Goal: Task Accomplishment & Management: Complete application form

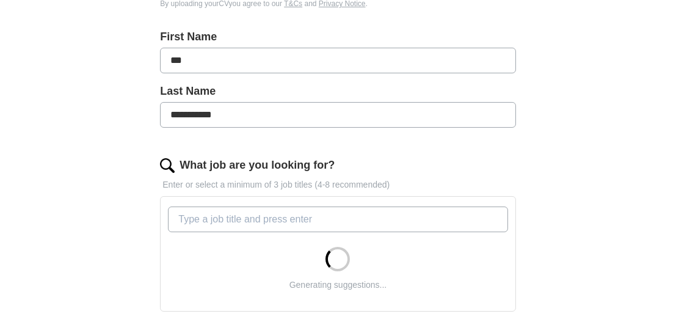
scroll to position [305, 0]
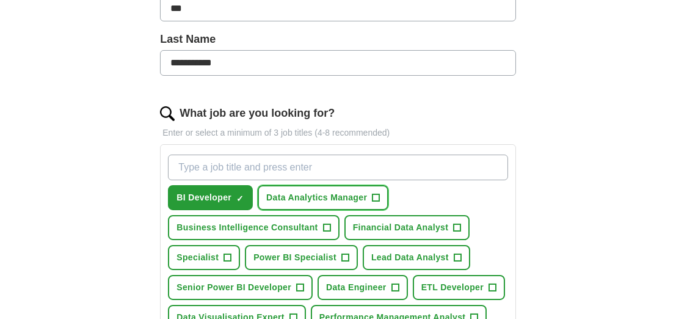
click at [354, 195] on span "Data Analytics Manager" at bounding box center [316, 197] width 101 height 13
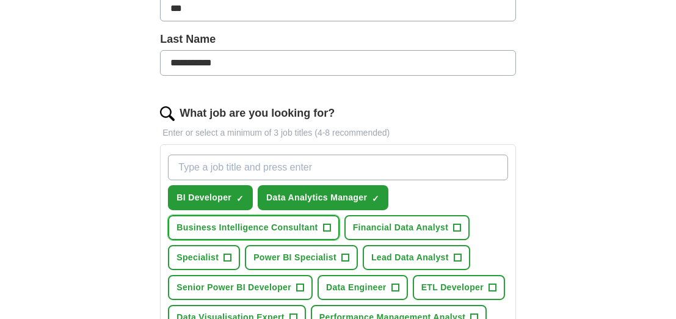
click at [327, 226] on span "+" at bounding box center [326, 228] width 7 height 10
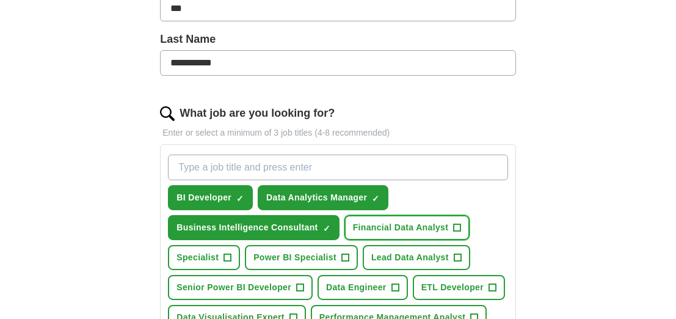
click at [430, 225] on span "Financial Data Analyst" at bounding box center [401, 227] width 96 height 13
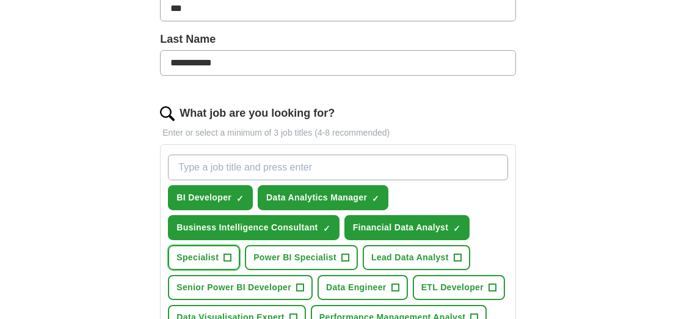
click at [221, 253] on button "Specialist +" at bounding box center [204, 257] width 72 height 25
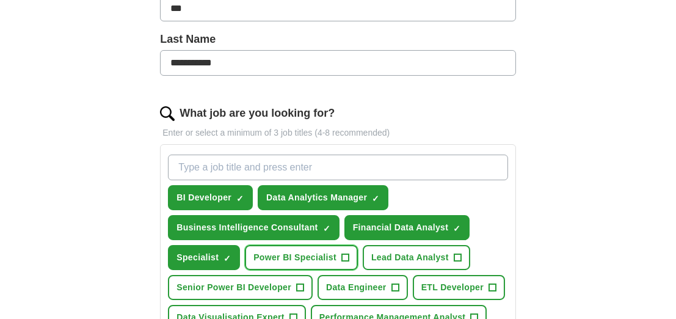
click at [319, 254] on span "Power BI Specialist" at bounding box center [295, 257] width 83 height 13
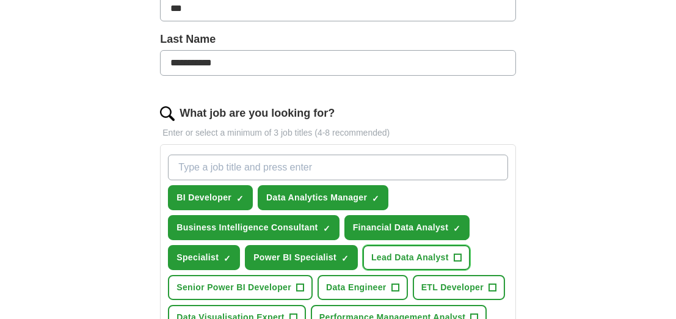
click at [419, 252] on span "Lead Data Analyst" at bounding box center [410, 257] width 78 height 13
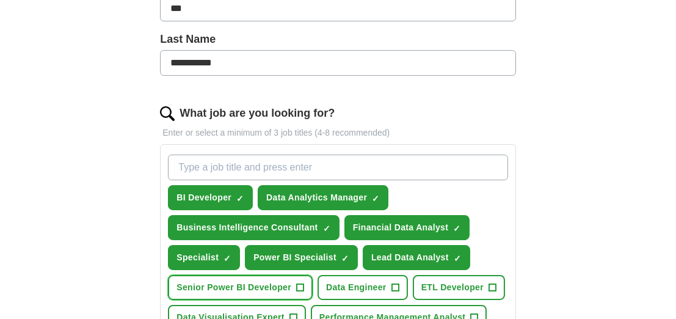
click at [290, 284] on span "Senior Power BI Developer" at bounding box center [234, 287] width 115 height 13
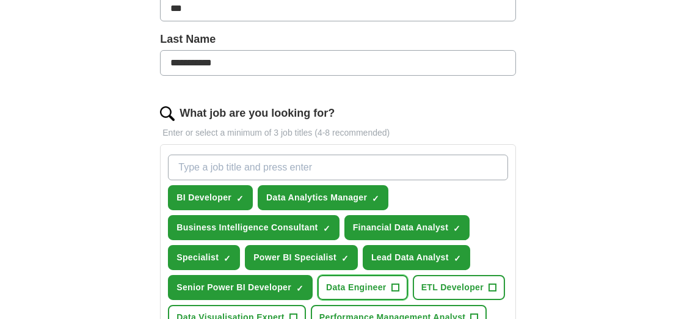
click at [362, 281] on span "Data Engineer" at bounding box center [356, 287] width 60 height 13
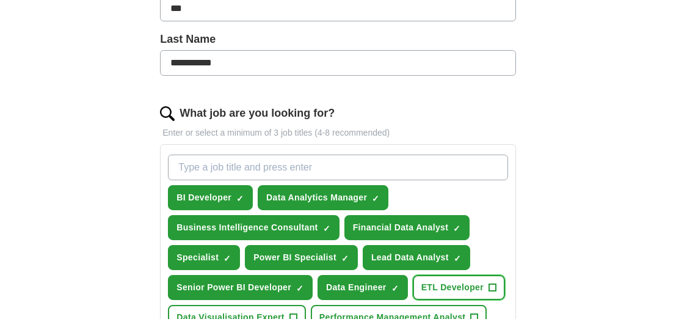
click at [448, 284] on span "ETL Developer" at bounding box center [453, 287] width 62 height 13
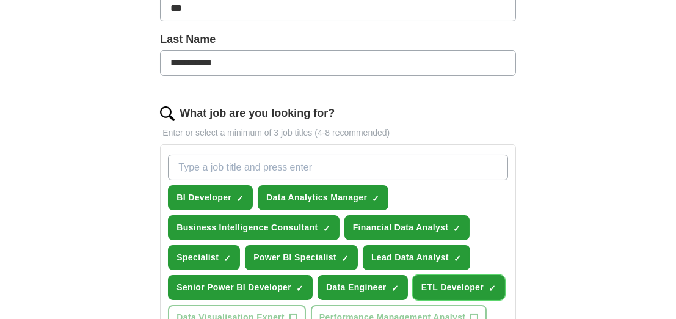
scroll to position [367, 0]
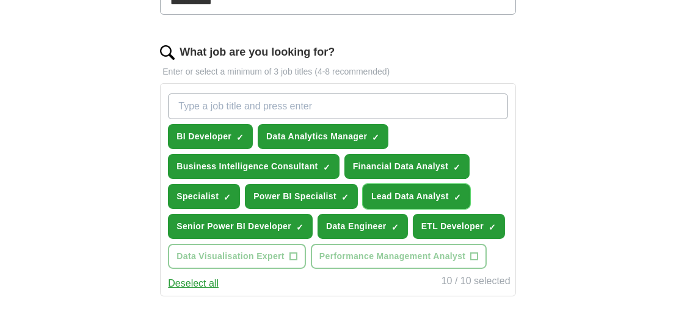
click at [444, 191] on span "Lead Data Analyst" at bounding box center [410, 196] width 78 height 13
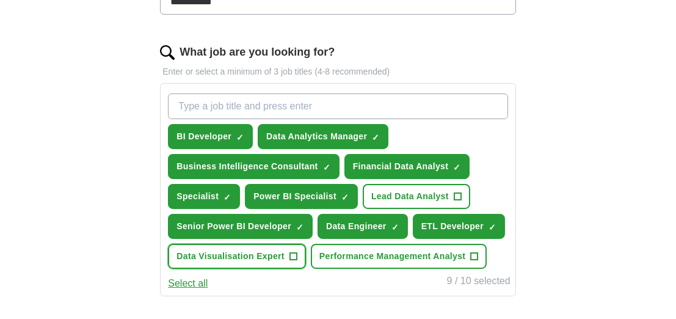
click at [290, 252] on span "+" at bounding box center [293, 257] width 7 height 10
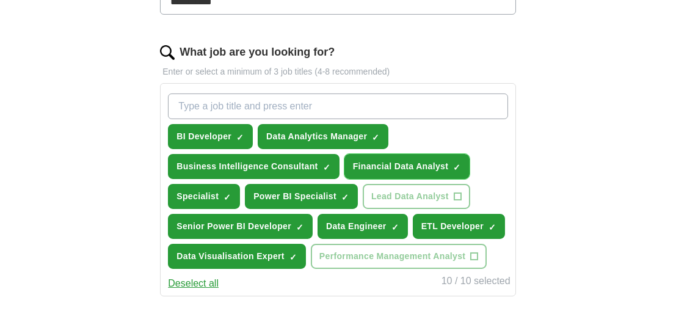
click at [438, 164] on span "Financial Data Analyst" at bounding box center [401, 166] width 96 height 13
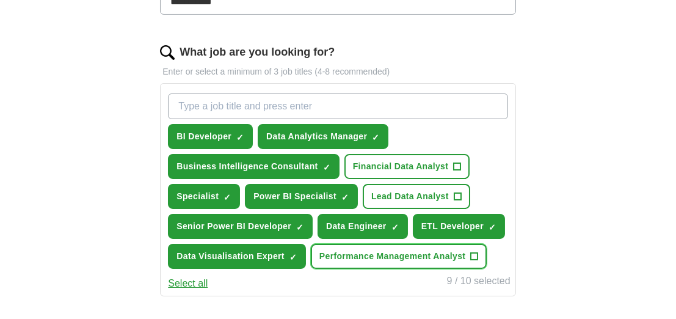
click at [460, 252] on span "Performance Management Analyst" at bounding box center [393, 256] width 147 height 13
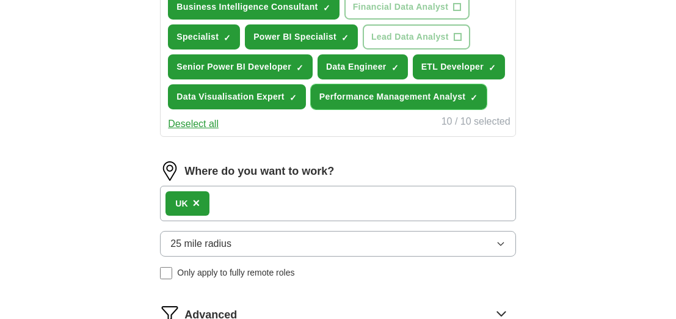
scroll to position [550, 0]
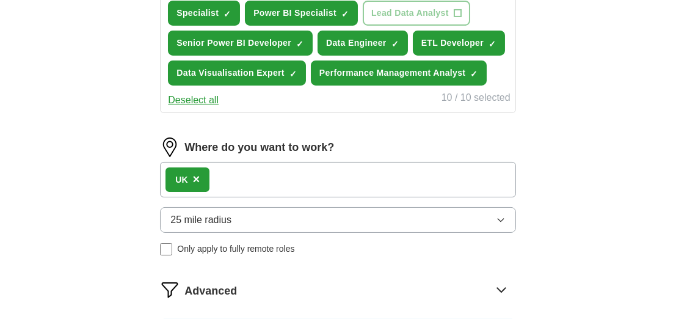
click at [251, 219] on button "25 mile radius" at bounding box center [338, 220] width 356 height 26
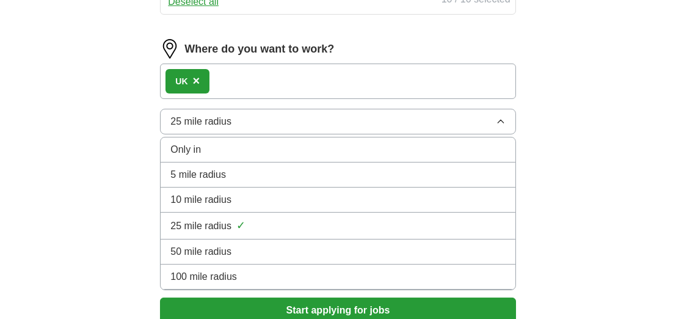
scroll to position [672, 0]
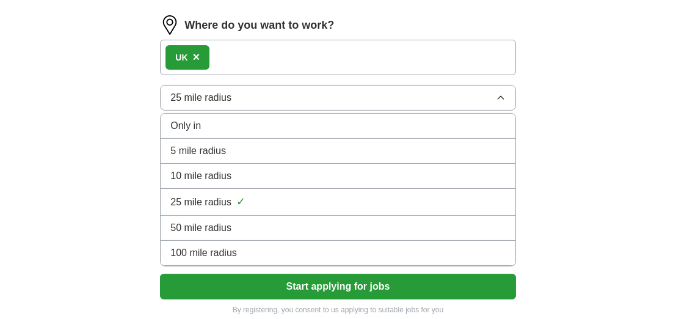
click at [179, 249] on span "100 mile radius" at bounding box center [203, 253] width 67 height 15
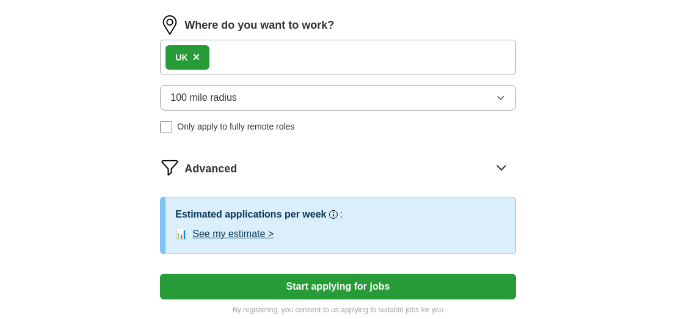
click at [327, 279] on button "Start applying for jobs" at bounding box center [338, 287] width 356 height 26
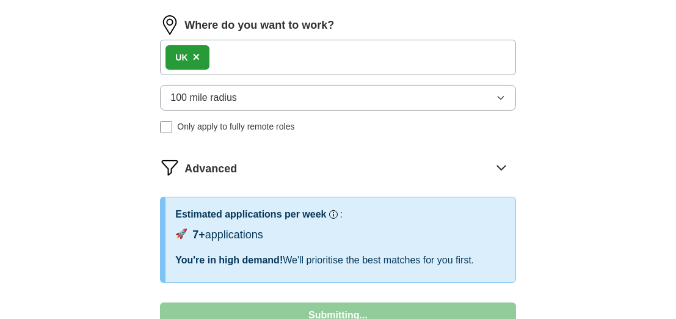
select select "**"
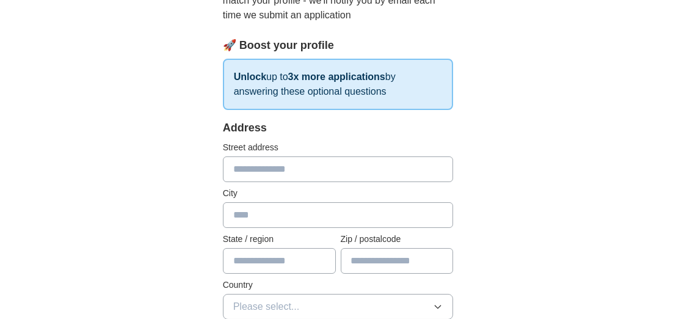
scroll to position [183, 0]
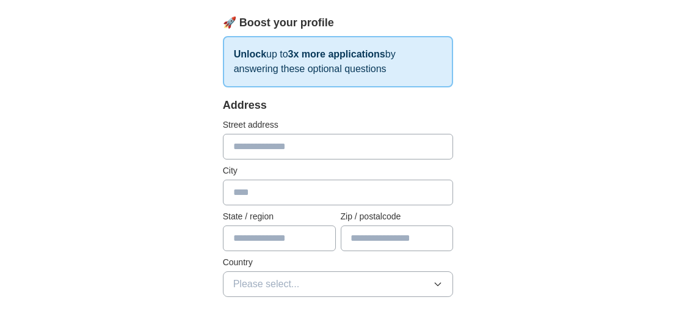
click at [277, 151] on input "text" at bounding box center [338, 147] width 231 height 26
type input "**********"
type input "********"
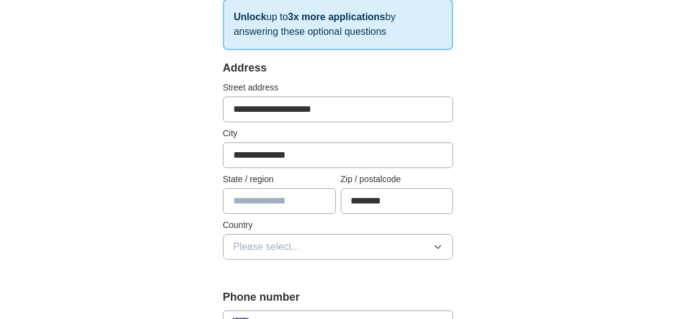
scroll to position [244, 0]
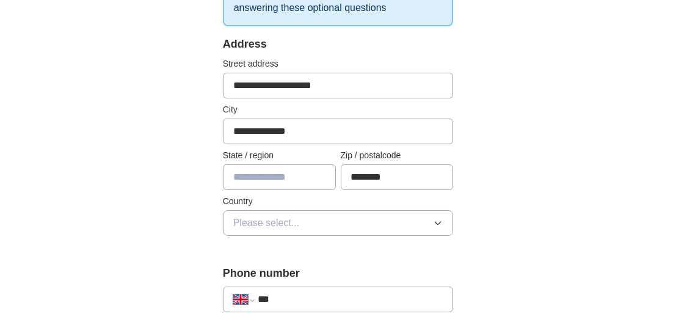
click at [287, 216] on span "Please select..." at bounding box center [266, 223] width 67 height 15
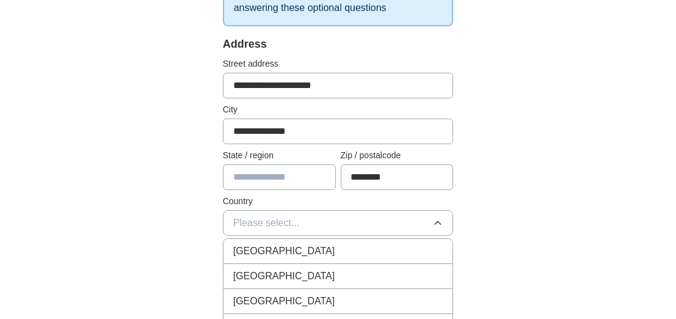
click at [267, 249] on span "[GEOGRAPHIC_DATA]" at bounding box center [284, 251] width 102 height 15
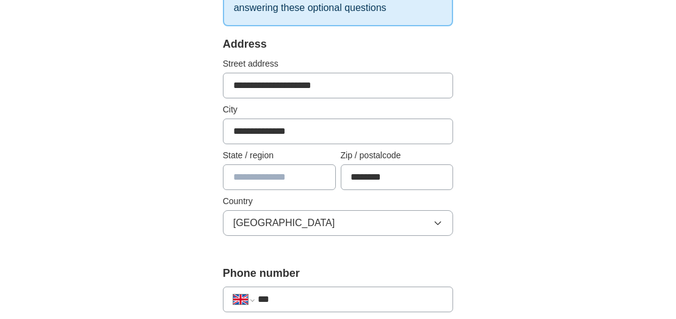
click at [287, 298] on input "***" at bounding box center [351, 299] width 186 height 15
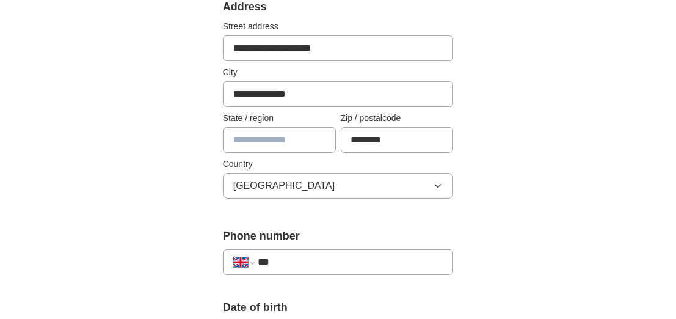
scroll to position [305, 0]
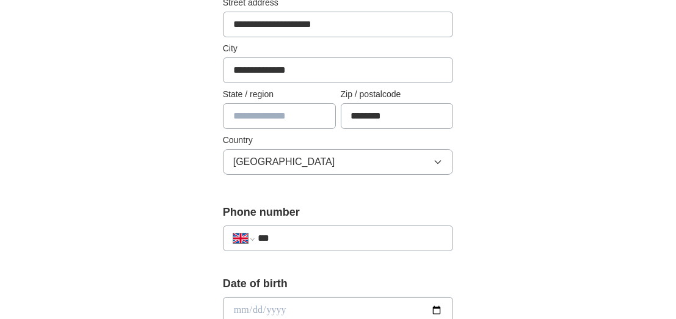
click at [285, 238] on input "***" at bounding box center [351, 238] width 186 height 15
type input "**********"
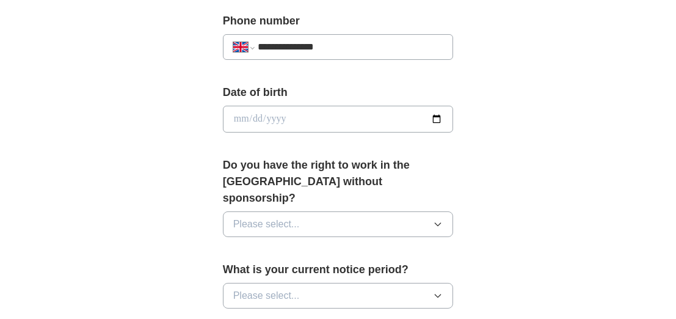
scroll to position [550, 0]
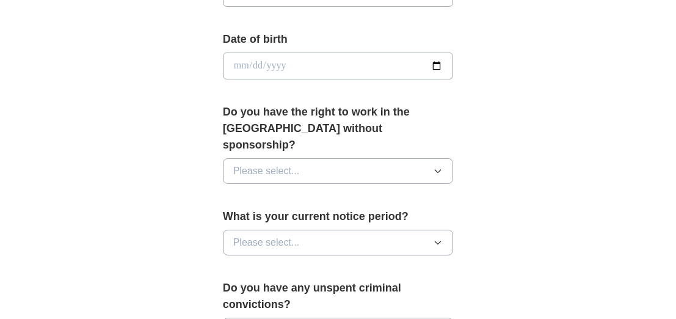
click at [433, 158] on button "Please select..." at bounding box center [338, 171] width 231 height 26
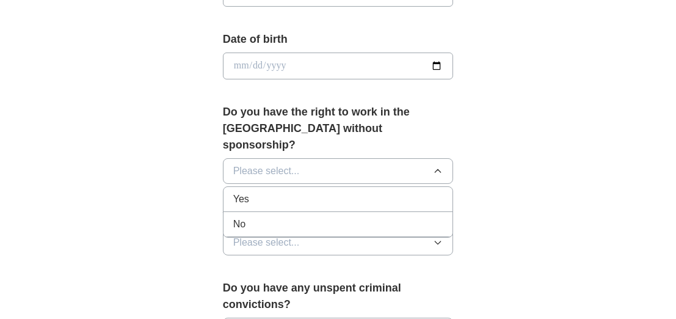
click at [241, 192] on span "Yes" at bounding box center [241, 199] width 16 height 15
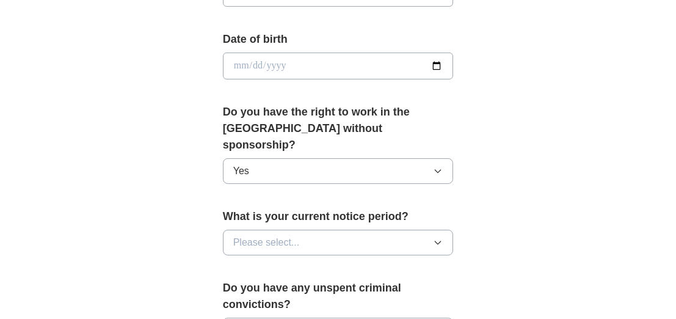
click at [265, 235] on span "Please select..." at bounding box center [266, 242] width 67 height 15
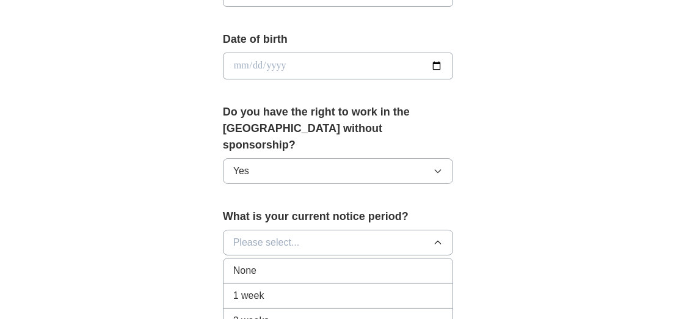
click at [243, 263] on span "None" at bounding box center [244, 270] width 23 height 15
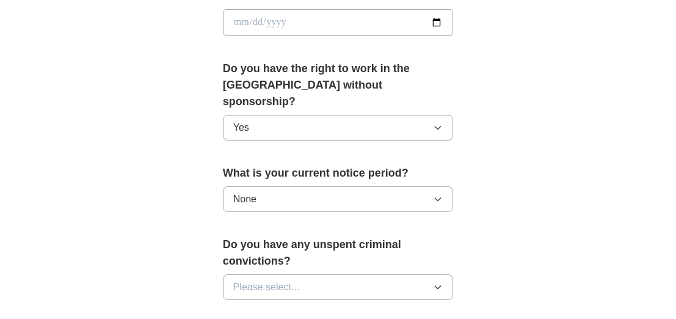
scroll to position [611, 0]
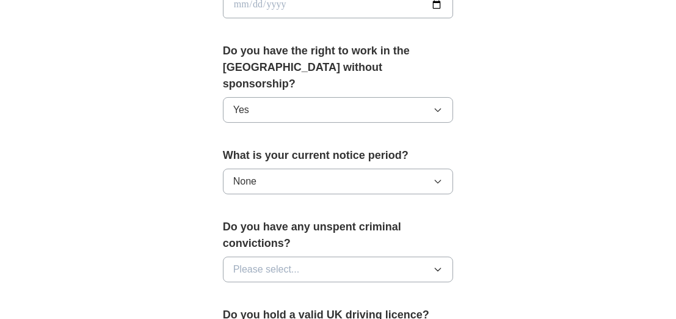
click at [293, 262] on span "Please select..." at bounding box center [266, 269] width 67 height 15
click at [239, 315] on span "No" at bounding box center [239, 322] width 12 height 15
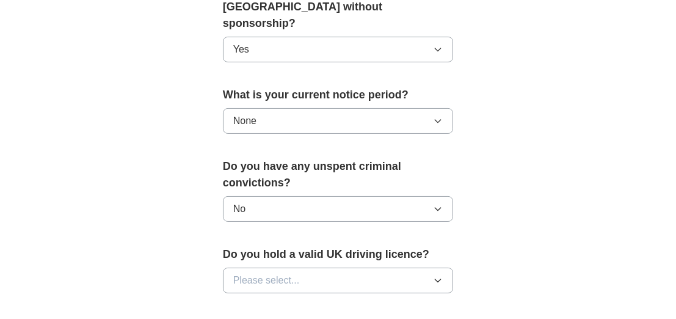
scroll to position [672, 0]
click at [291, 272] on span "Please select..." at bounding box center [266, 279] width 67 height 15
click at [243, 301] on span "Yes" at bounding box center [241, 308] width 16 height 15
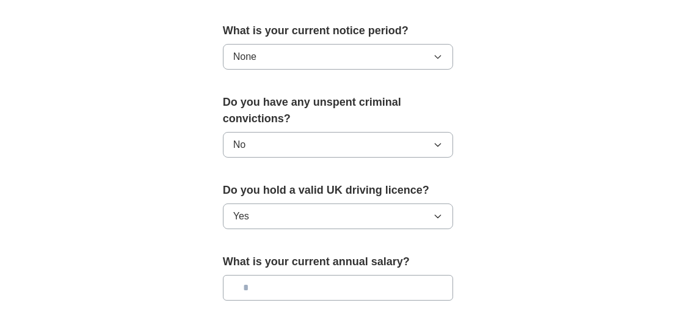
scroll to position [794, 0]
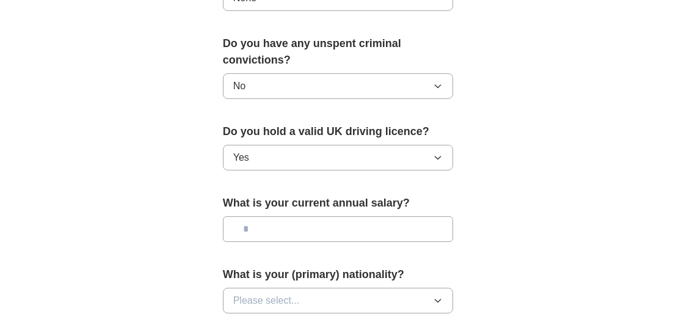
click at [290, 216] on input "text" at bounding box center [338, 229] width 231 height 26
type input "*******"
click at [282, 293] on span "Please select..." at bounding box center [266, 300] width 67 height 15
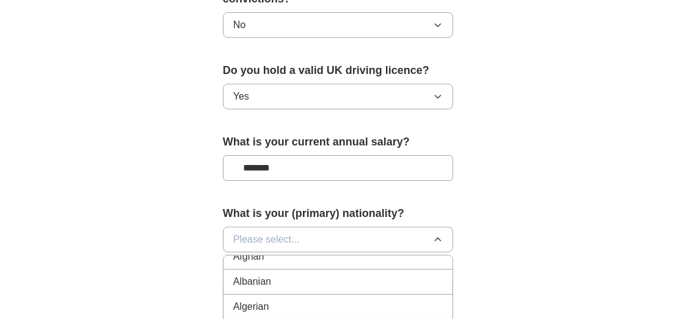
scroll to position [0, 0]
click at [234, 285] on span "British" at bounding box center [246, 292] width 27 height 15
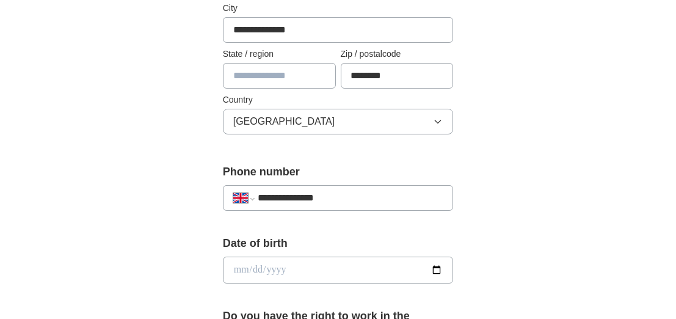
scroll to position [367, 0]
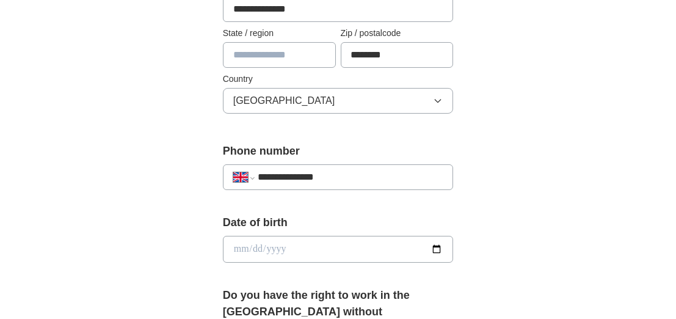
click at [289, 246] on input "date" at bounding box center [338, 249] width 231 height 27
click at [502, 204] on div "**********" at bounding box center [339, 243] width 626 height 1144
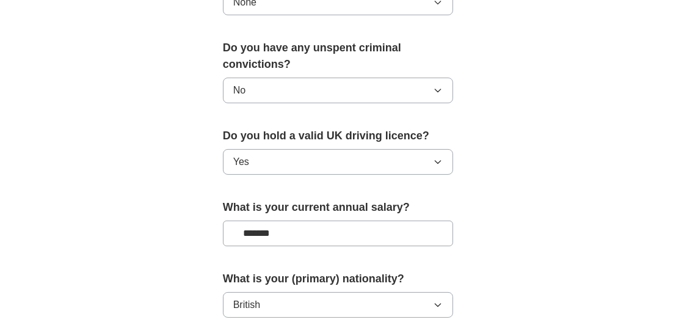
scroll to position [916, 0]
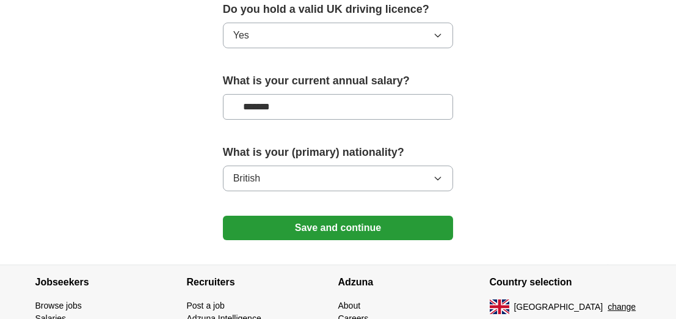
click at [337, 216] on button "Save and continue" at bounding box center [338, 228] width 231 height 24
